Goal: Task Accomplishment & Management: Manage account settings

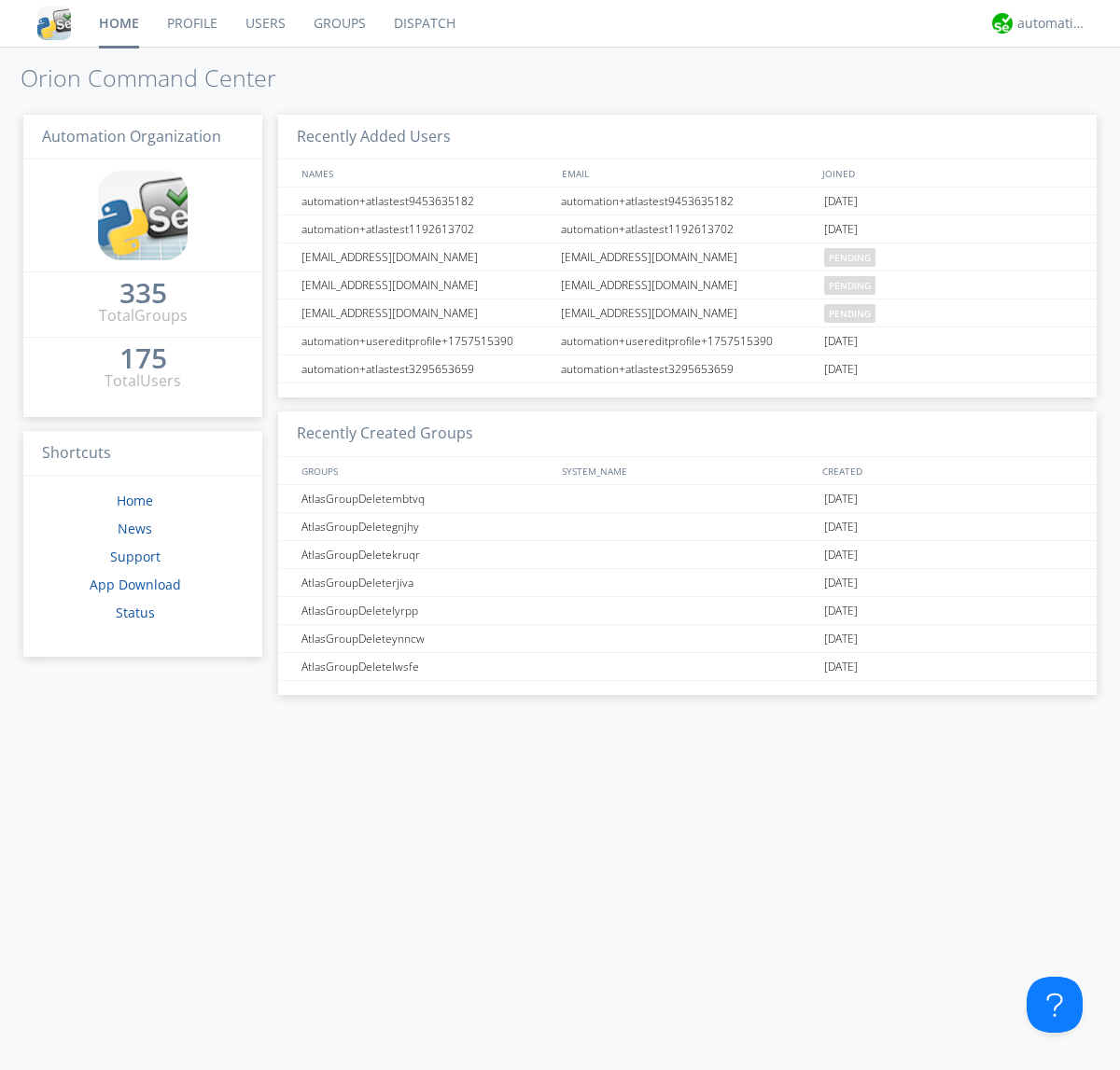
click at [264, 23] on link "Users" at bounding box center [265, 23] width 68 height 47
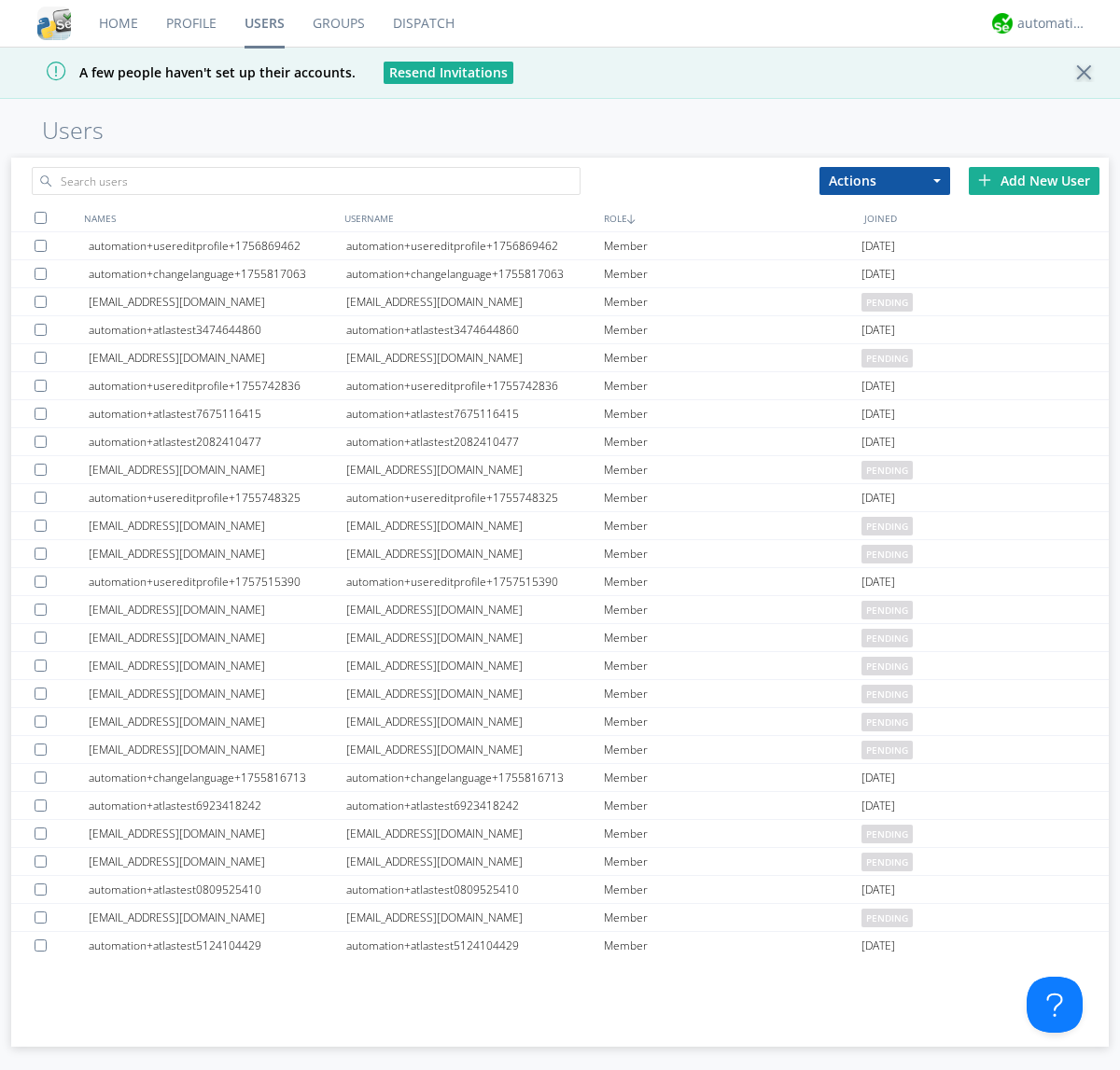
click at [1033, 180] on div "Add New User" at bounding box center [1033, 181] width 131 height 28
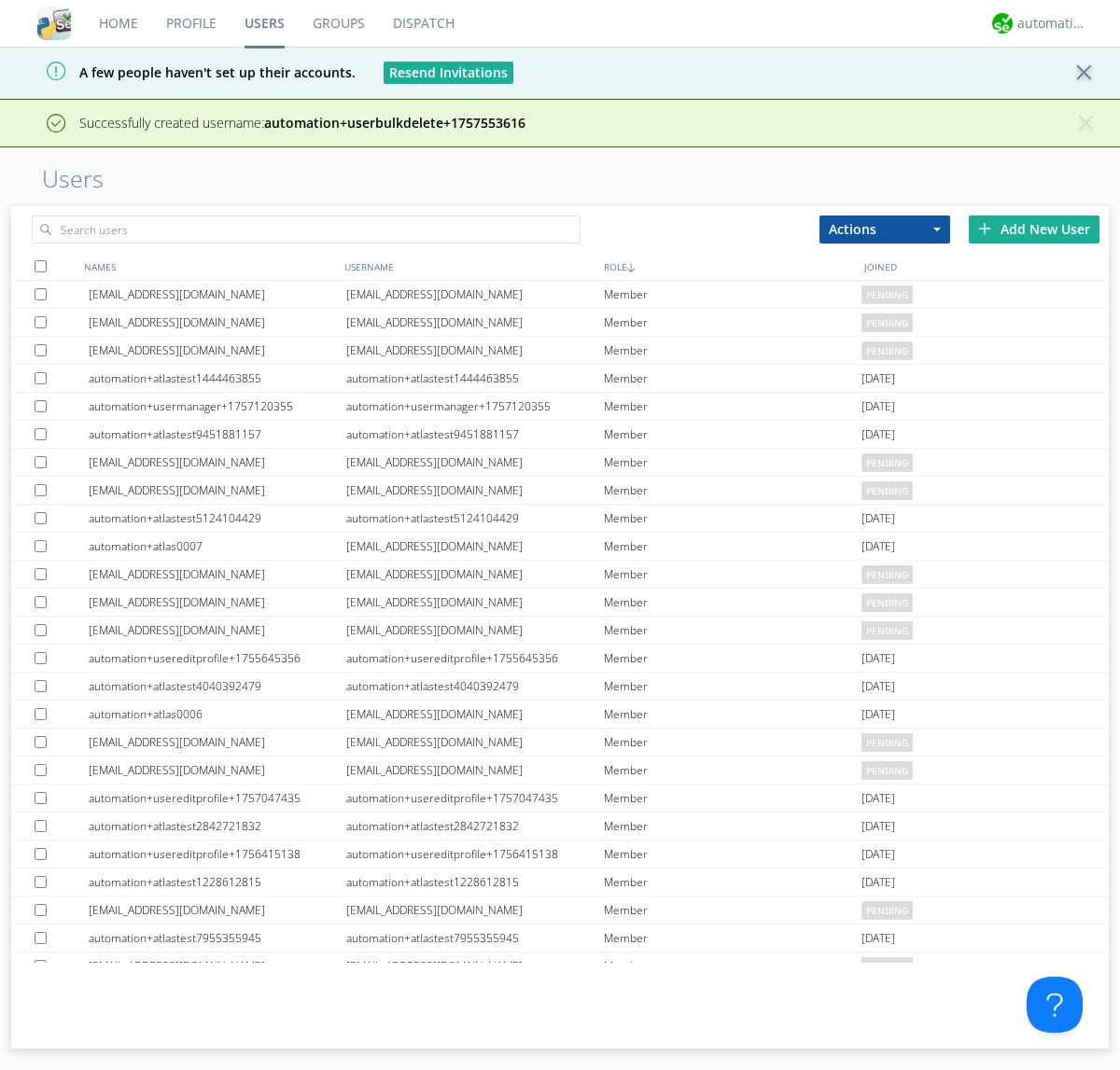
click at [1033, 229] on div "Add New User" at bounding box center [1033, 229] width 131 height 28
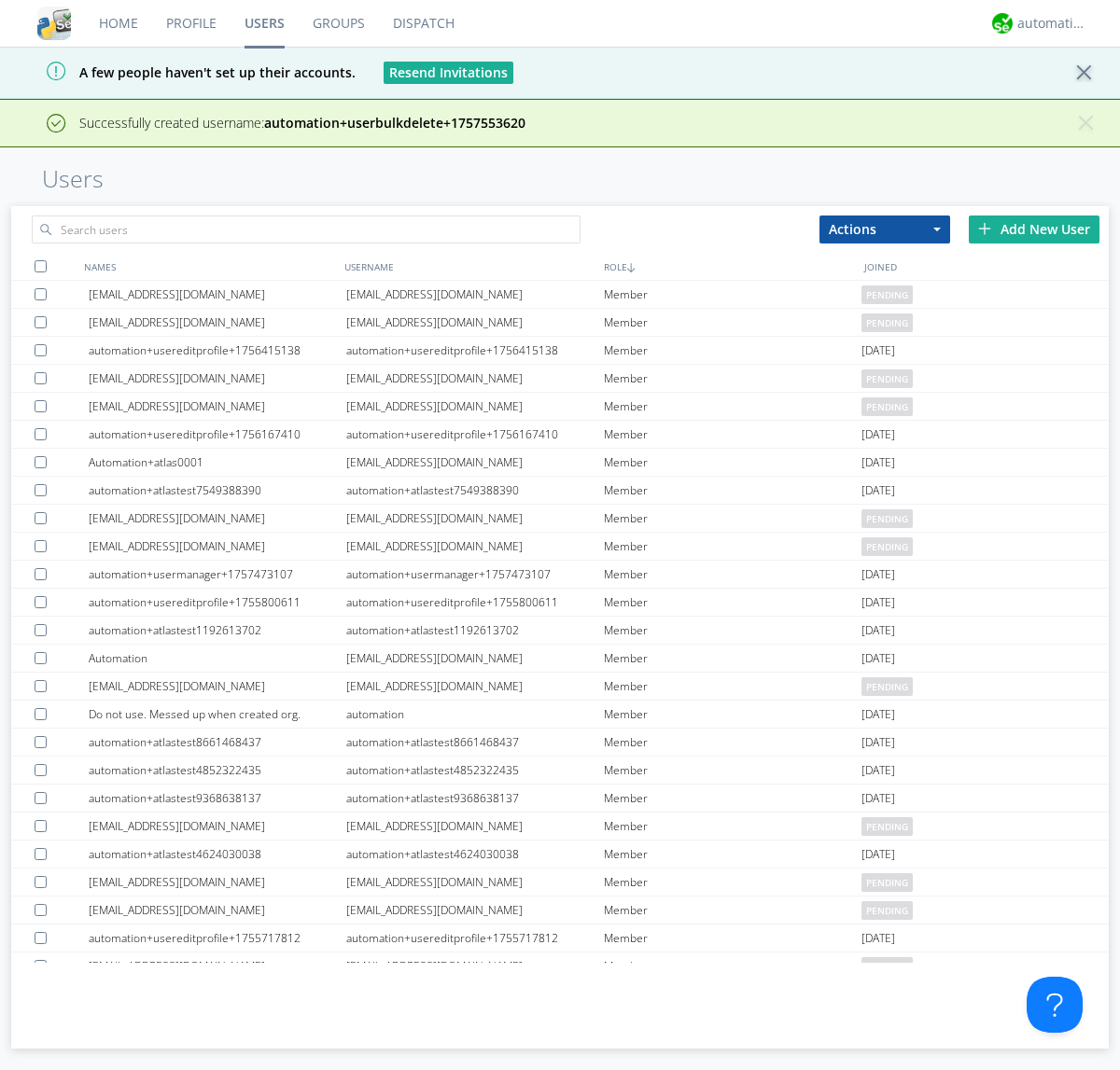
click at [1033, 229] on div "Add New User" at bounding box center [1033, 229] width 131 height 28
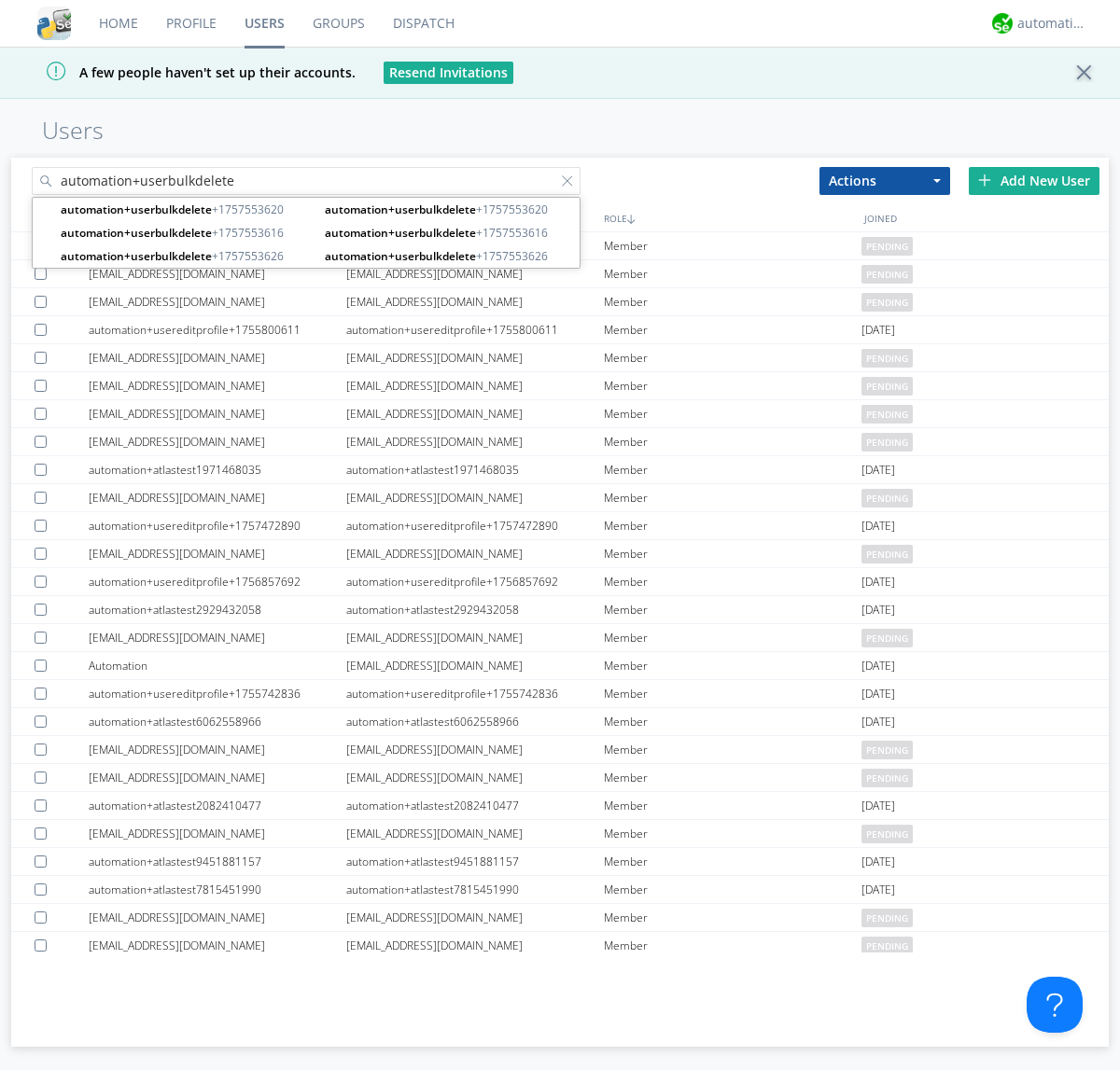
type input "automation+userbulkdelete"
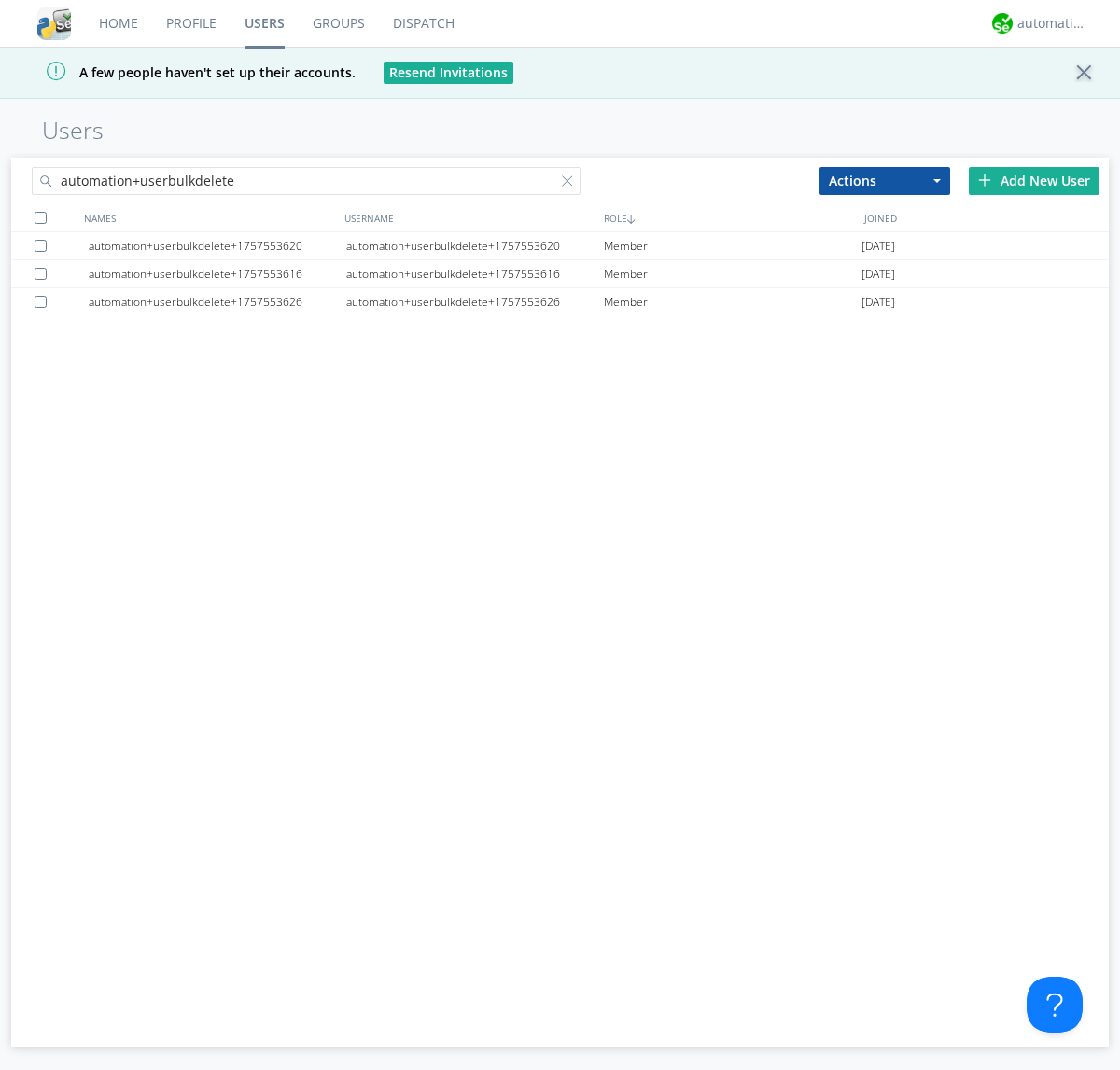
click at [40, 217] on div at bounding box center [40, 217] width 12 height 12
click at [884, 180] on button "Actions" at bounding box center [884, 181] width 131 height 28
click at [0, 0] on link "Delete User" at bounding box center [0, 0] width 0 height 0
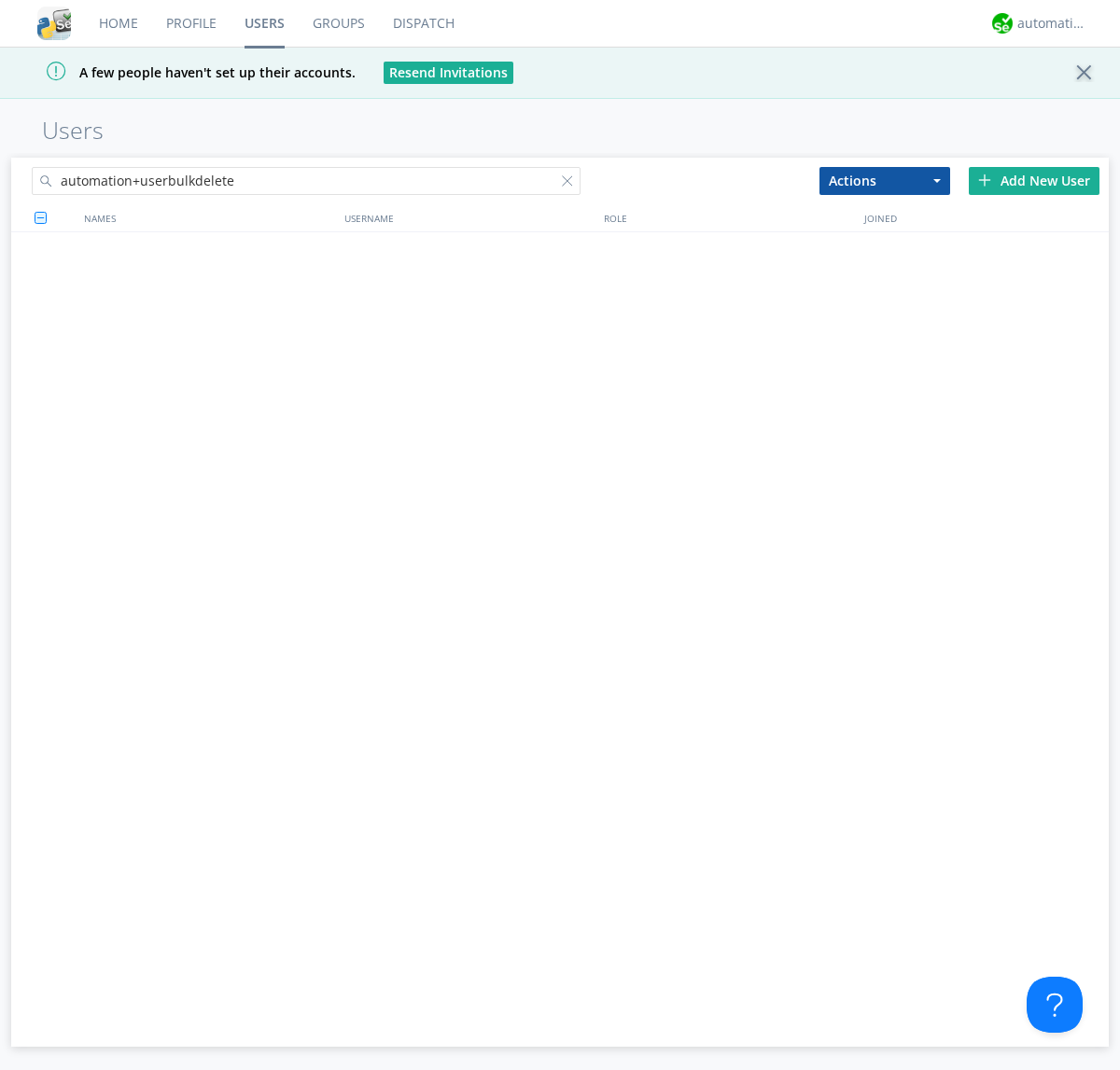
click at [571, 184] on div at bounding box center [570, 184] width 18 height 18
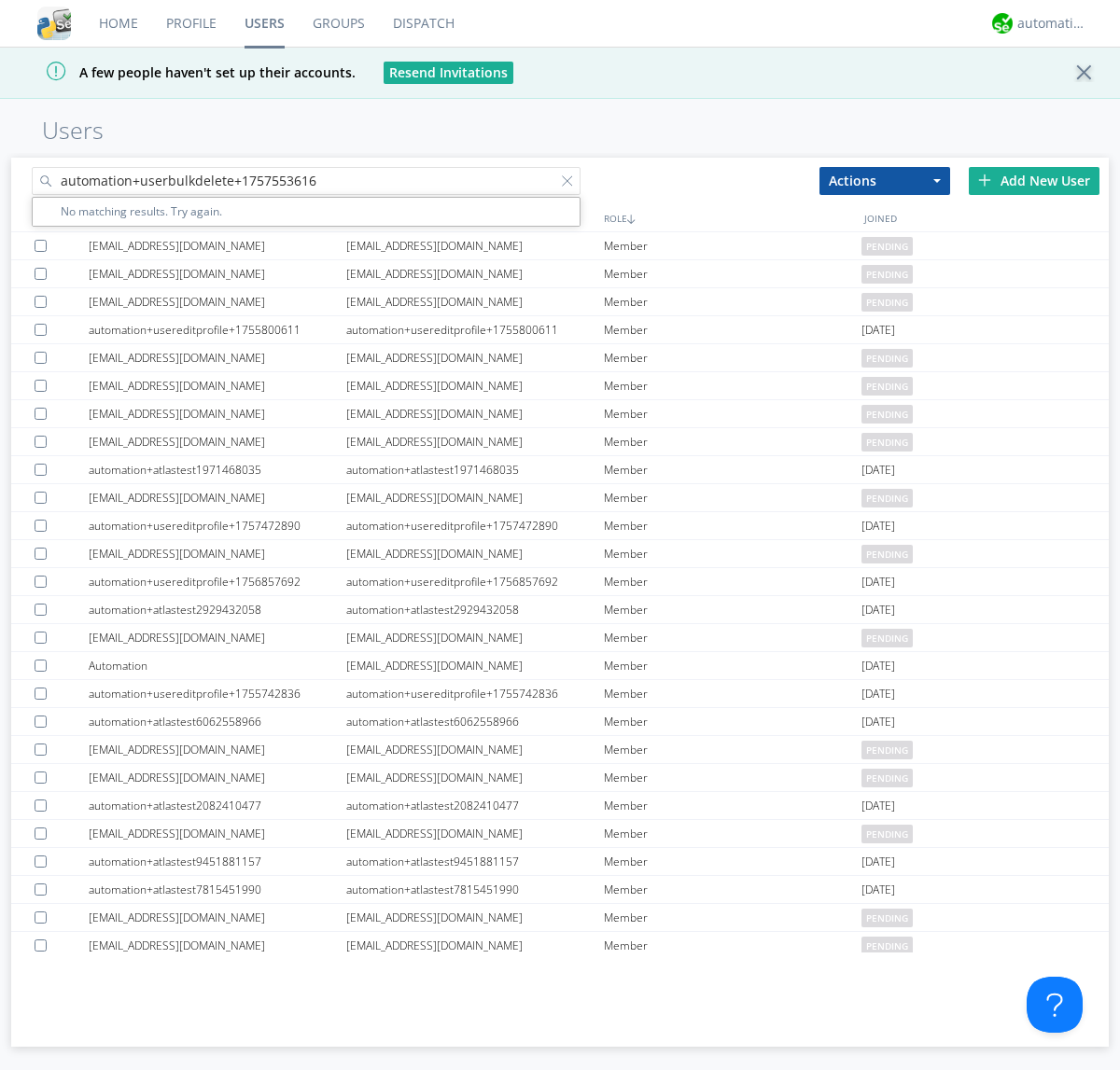
type input "automation+userbulkdelete+1757553616"
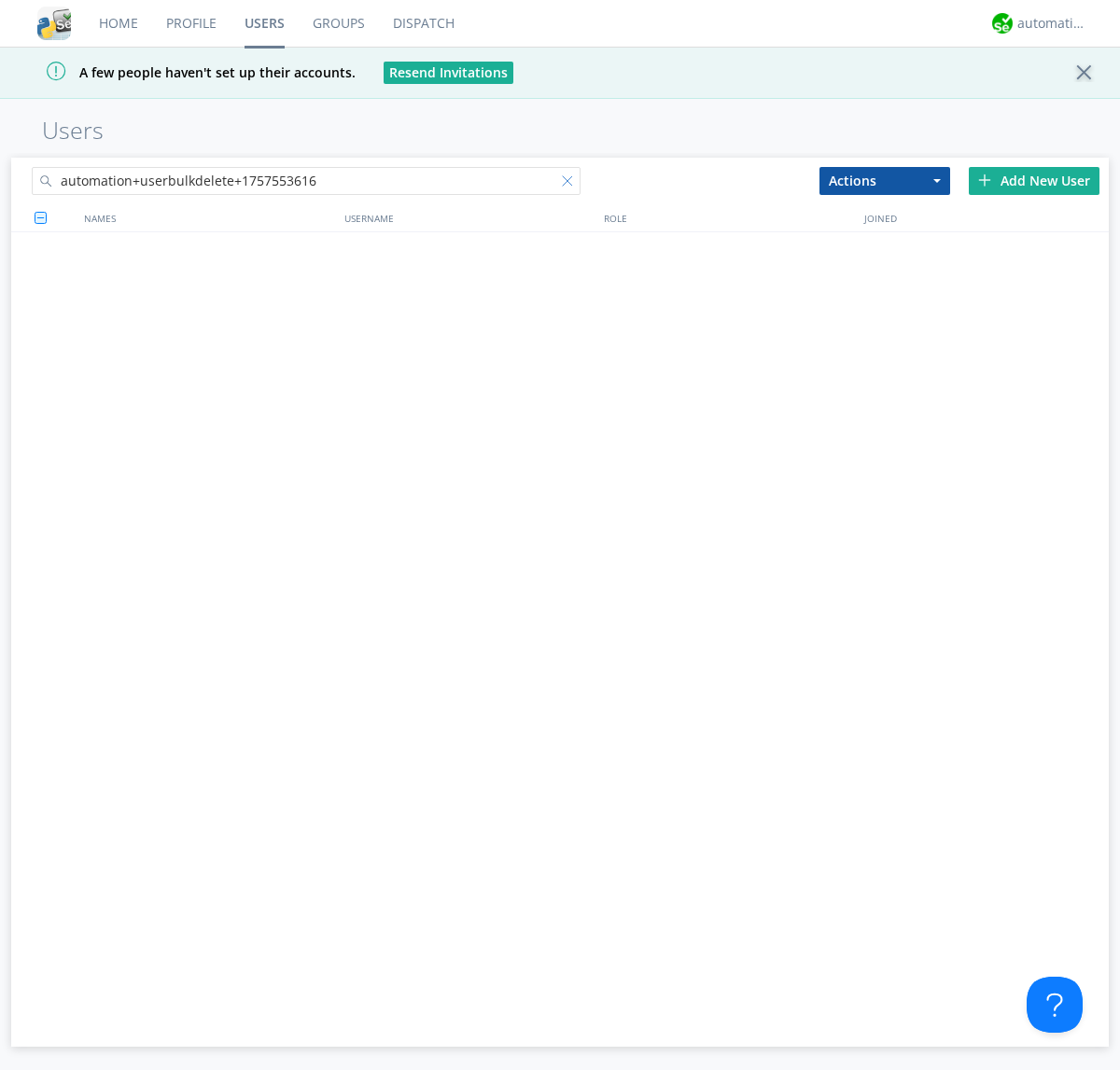
click at [571, 184] on div at bounding box center [570, 184] width 18 height 18
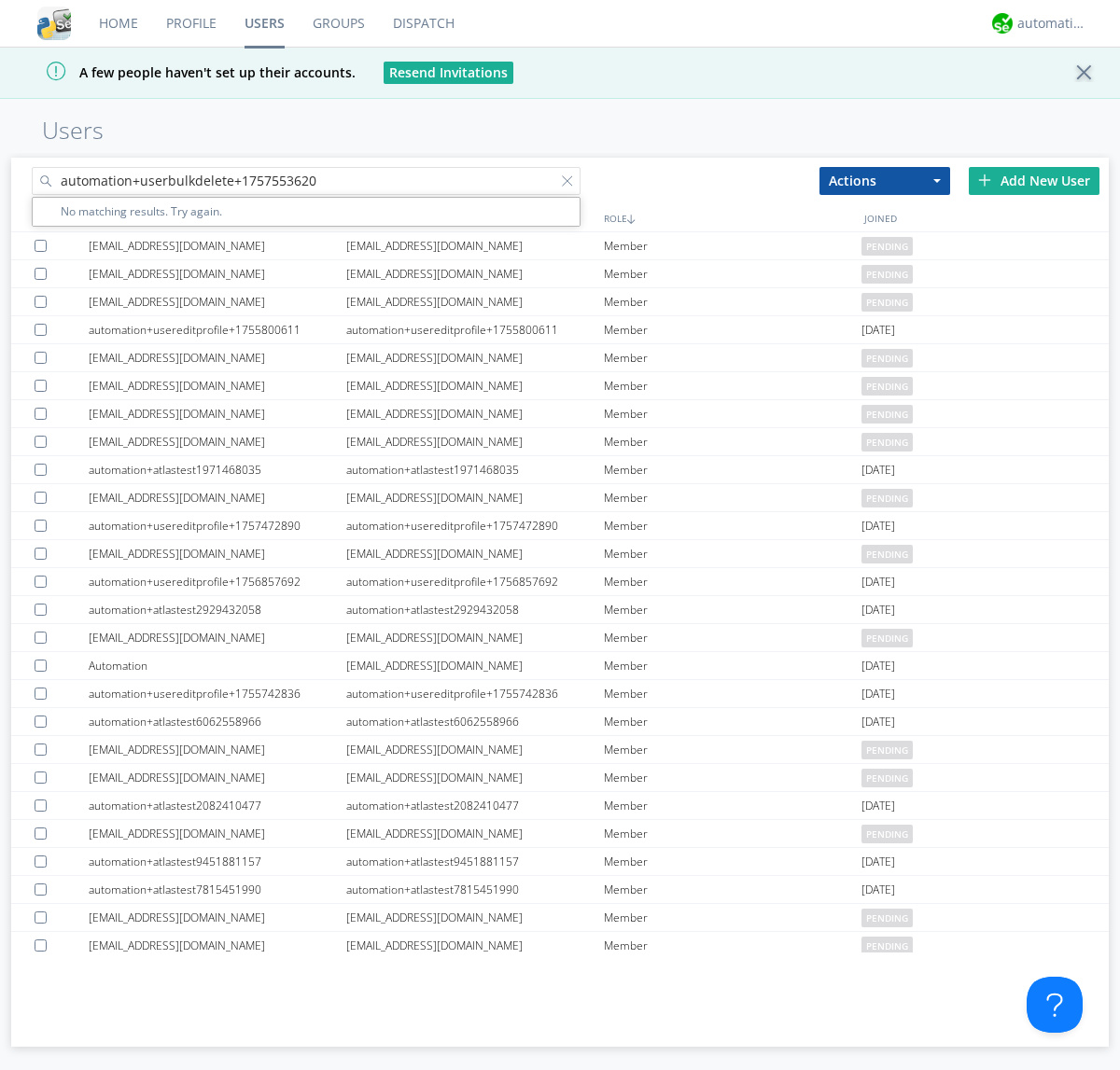
type input "automation+userbulkdelete+1757553620"
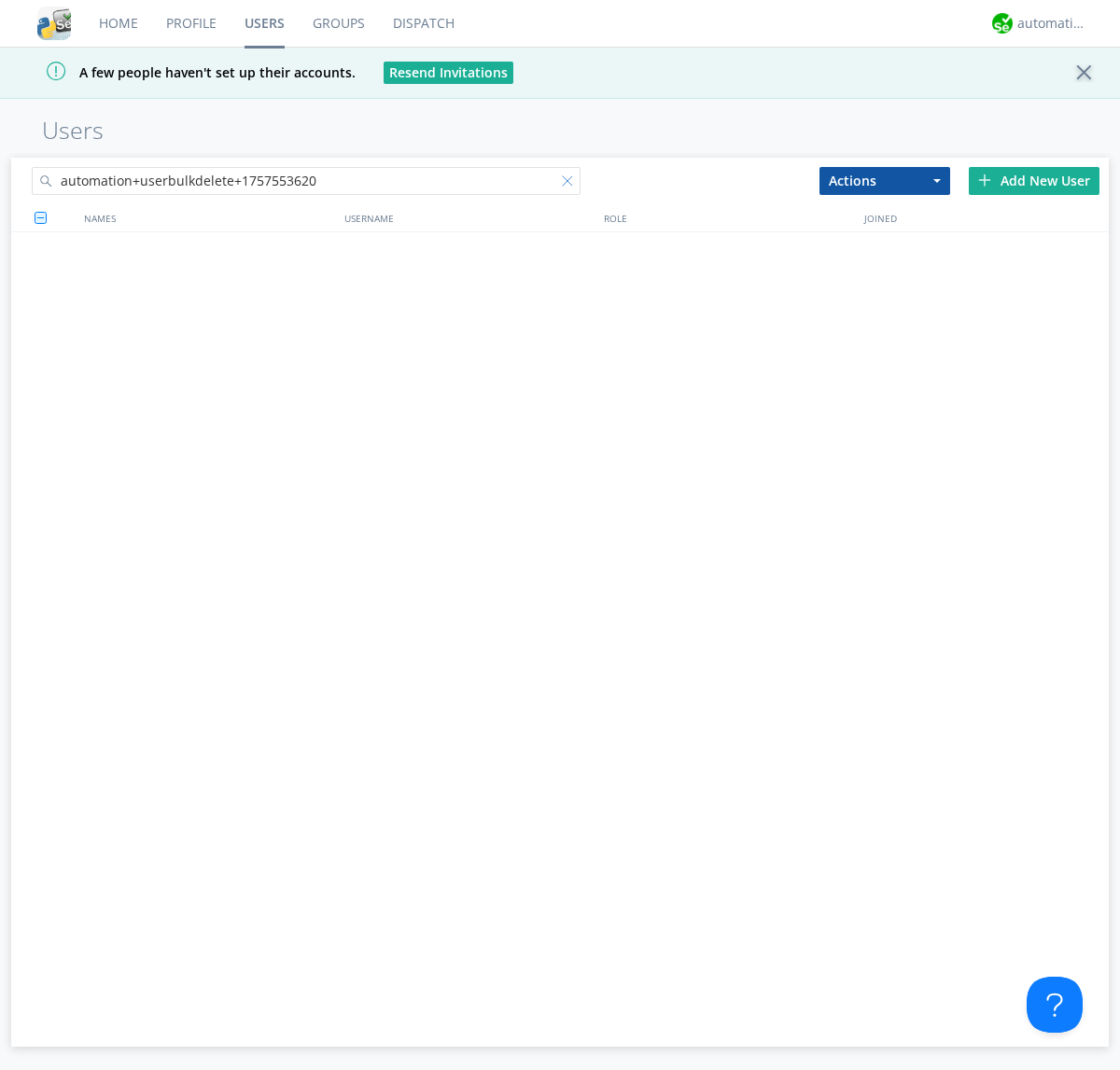
click at [571, 184] on div at bounding box center [570, 184] width 18 height 18
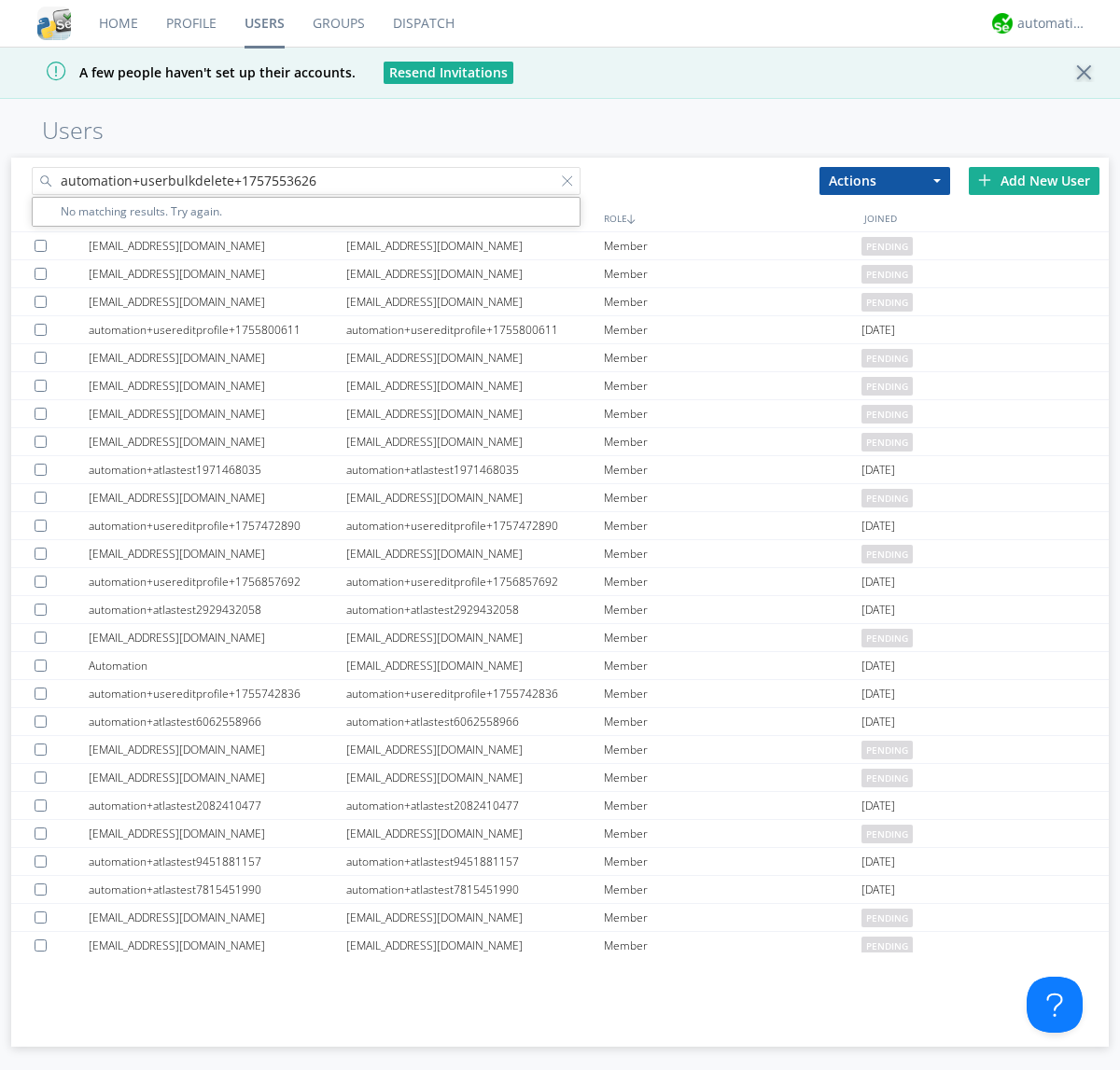
type input "automation+userbulkdelete+1757553626"
